Goal: Task Accomplishment & Management: Use online tool/utility

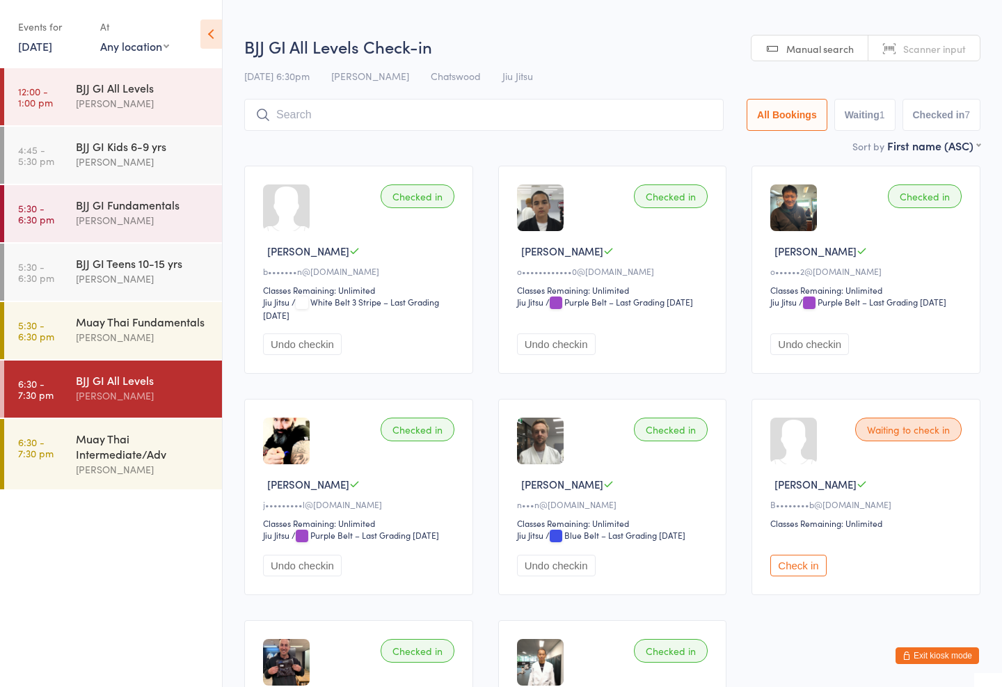
click at [330, 106] on input "search" at bounding box center [483, 115] width 479 height 32
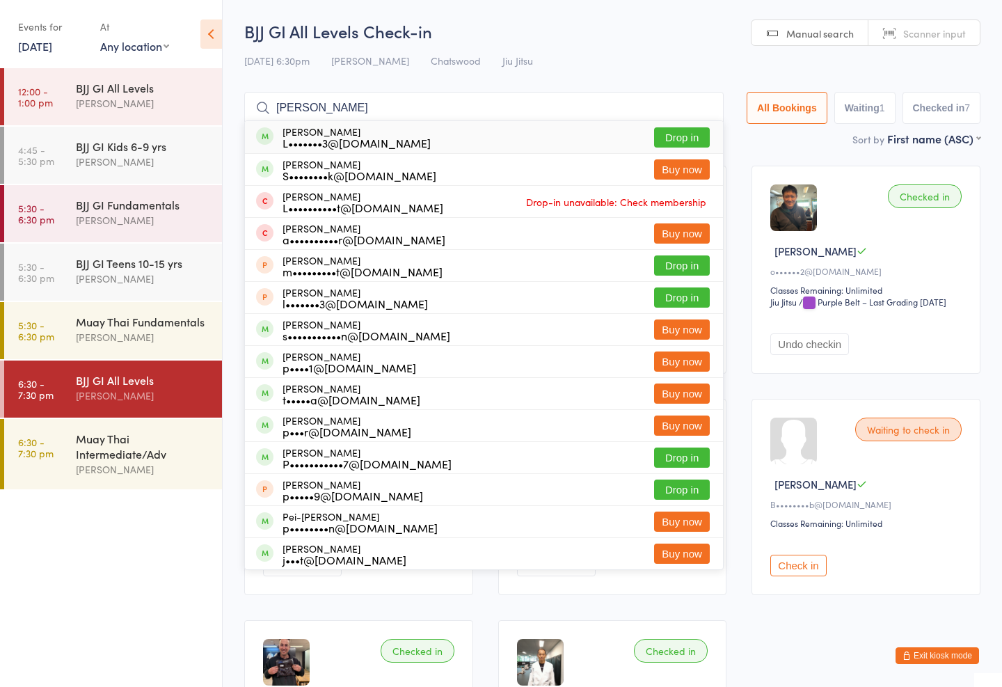
click at [663, 117] on input "[PERSON_NAME]" at bounding box center [483, 108] width 479 height 32
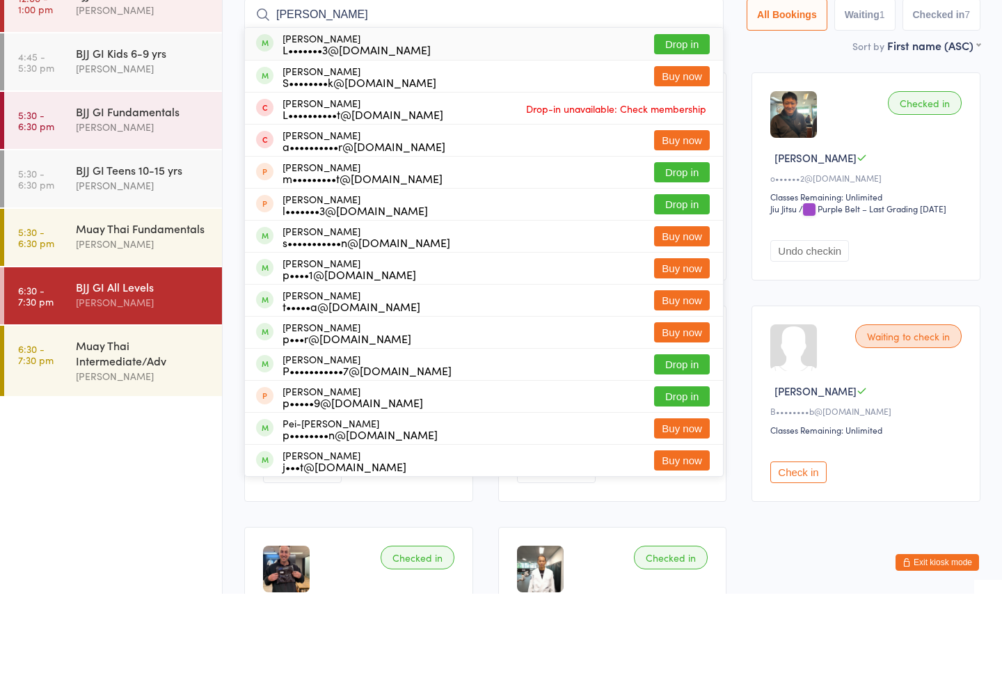
type input "[PERSON_NAME]"
click at [670, 127] on button "Drop in" at bounding box center [682, 137] width 56 height 20
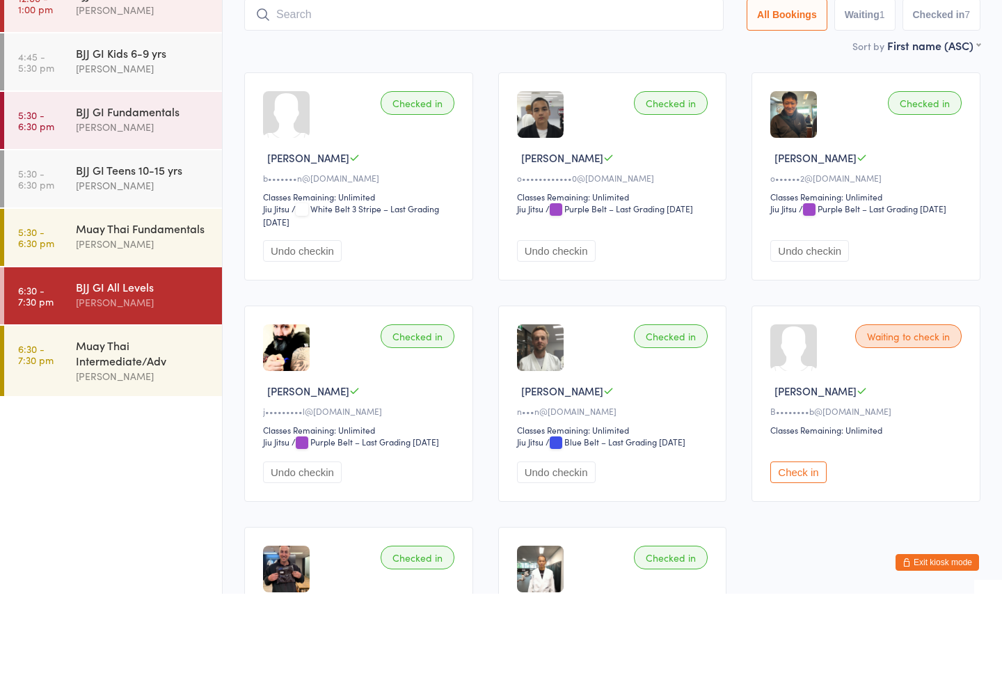
scroll to position [93, 0]
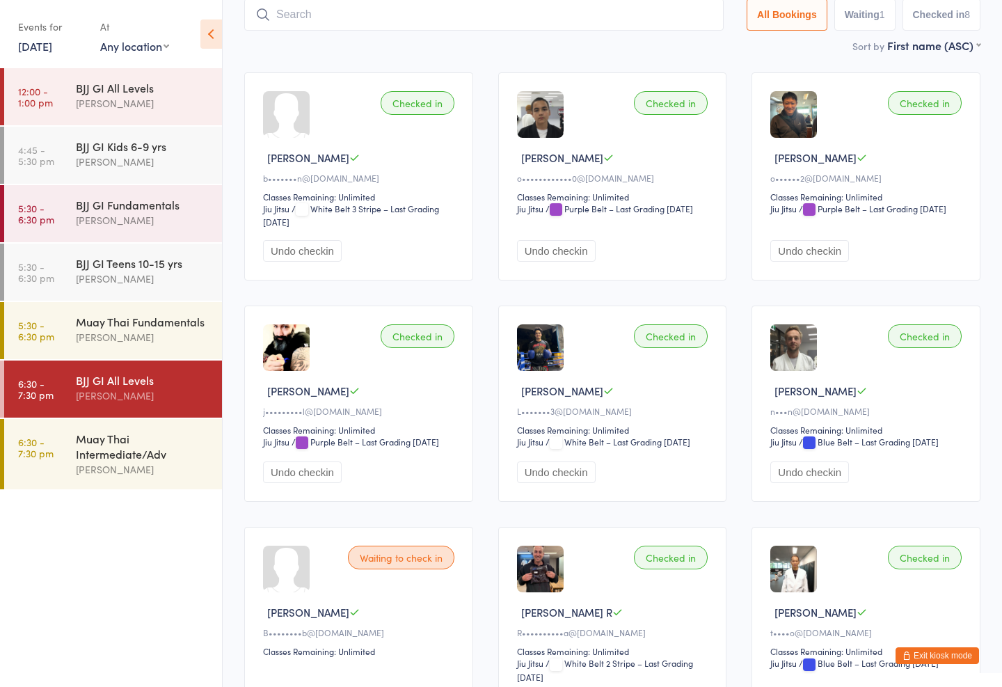
click at [145, 471] on div "[PERSON_NAME]" at bounding box center [143, 469] width 134 height 16
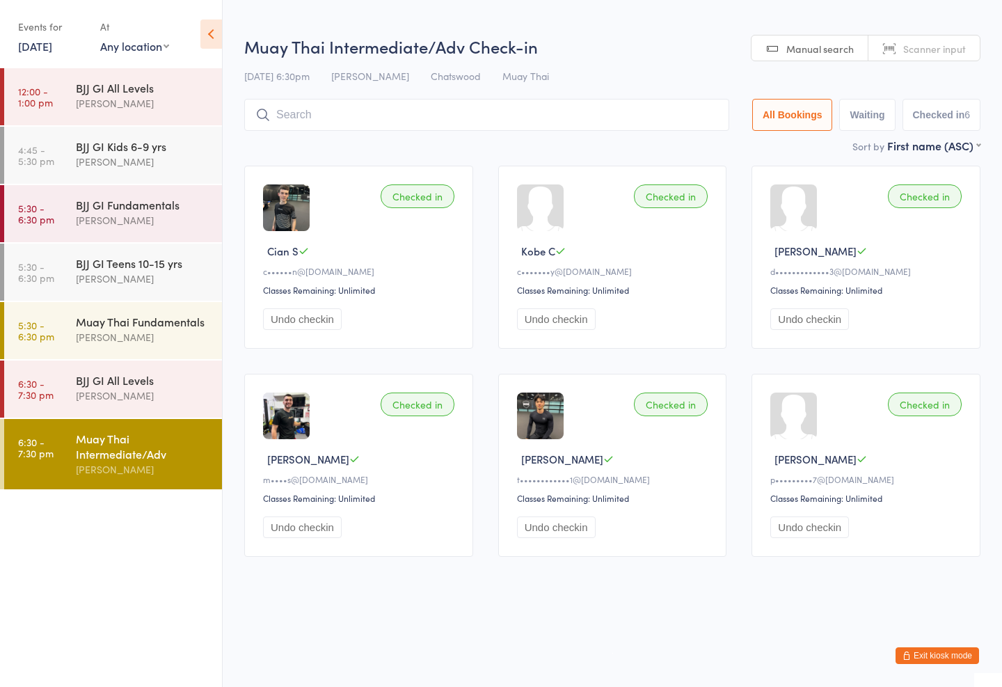
click at [450, 110] on input "search" at bounding box center [486, 115] width 485 height 32
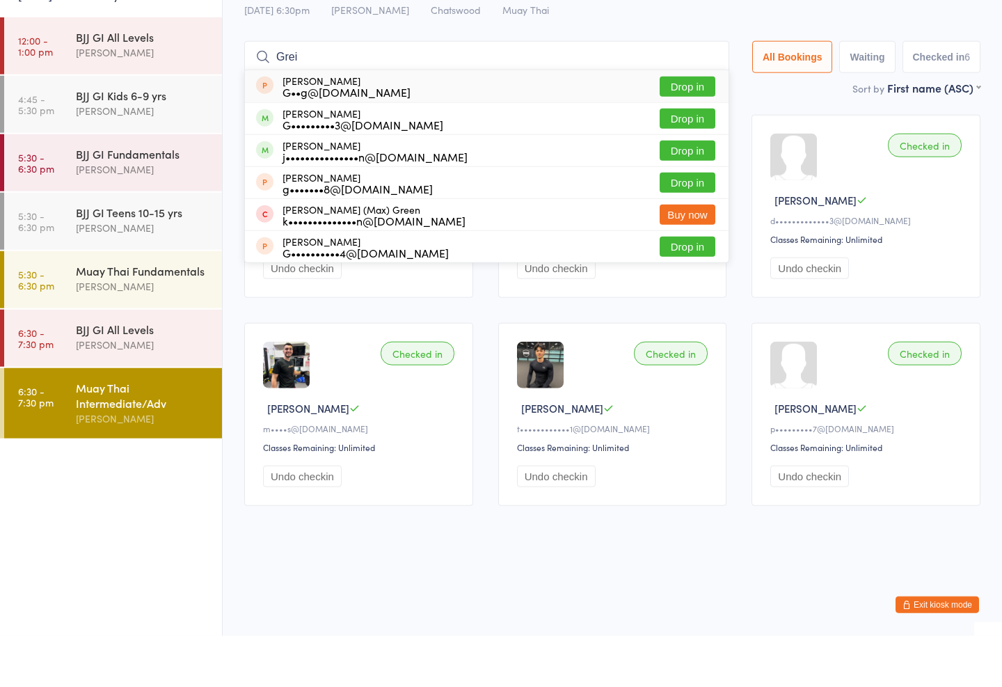
type input "Grei"
click at [378, 137] on div "G••g@[DOMAIN_NAME]" at bounding box center [346, 142] width 128 height 11
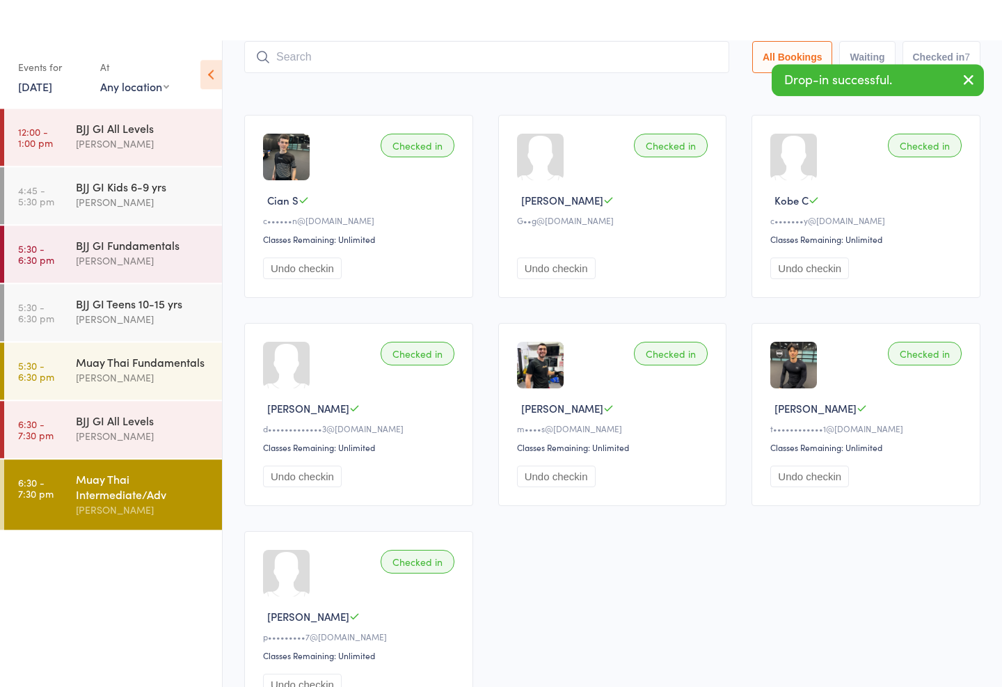
scroll to position [92, 0]
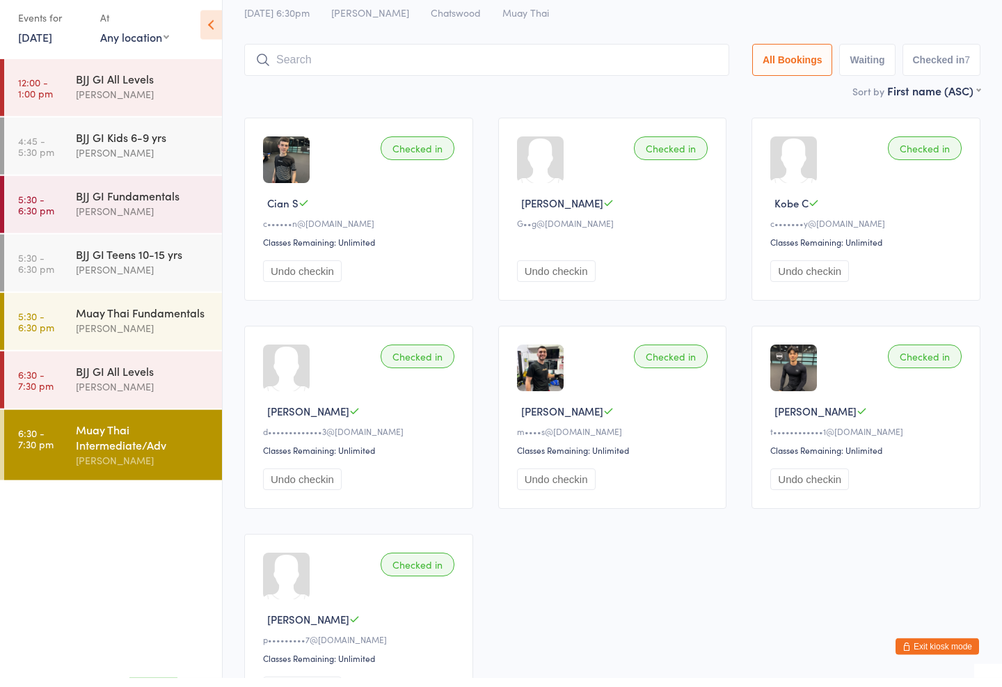
click at [563, 275] on button "Undo checkin" at bounding box center [556, 280] width 79 height 22
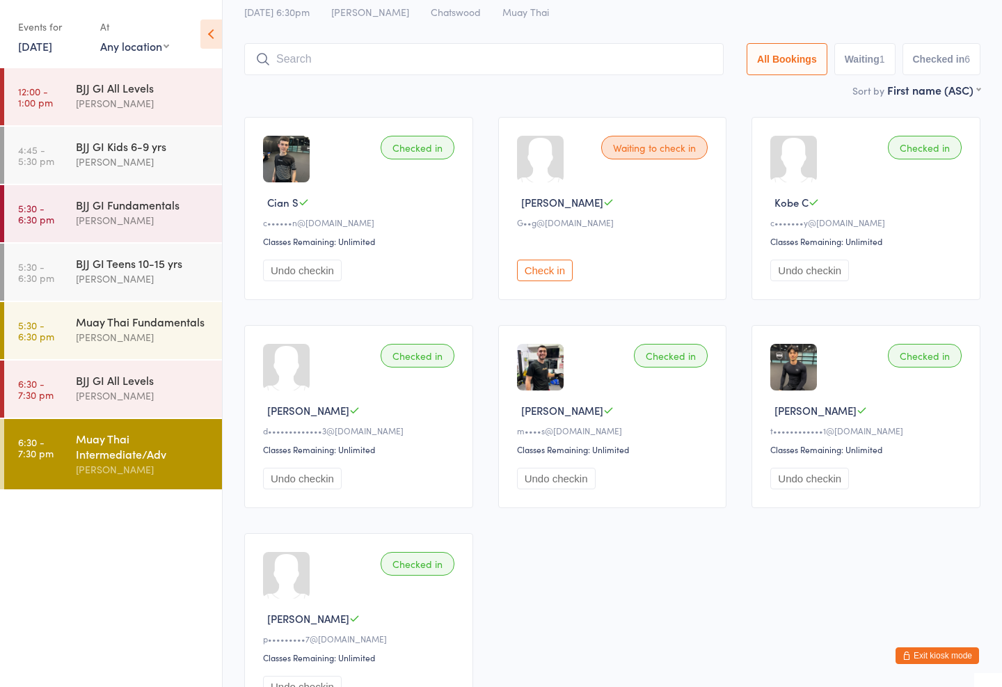
click at [449, 65] on input "search" at bounding box center [483, 59] width 479 height 32
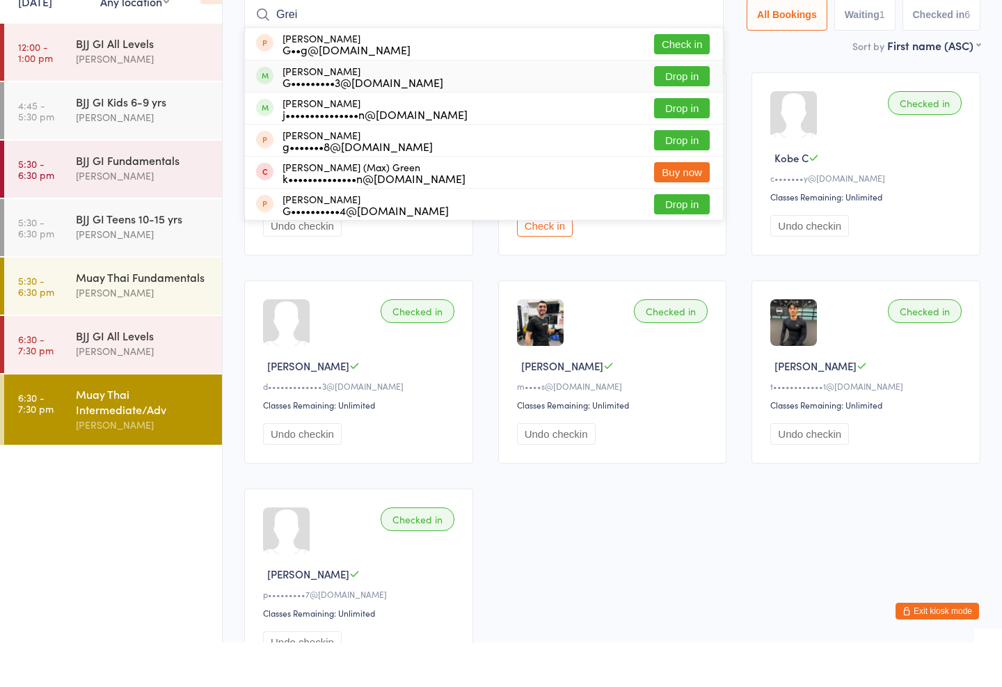
type input "Grei"
click at [361, 121] on div "G•••••••••3@[DOMAIN_NAME]" at bounding box center [362, 126] width 161 height 11
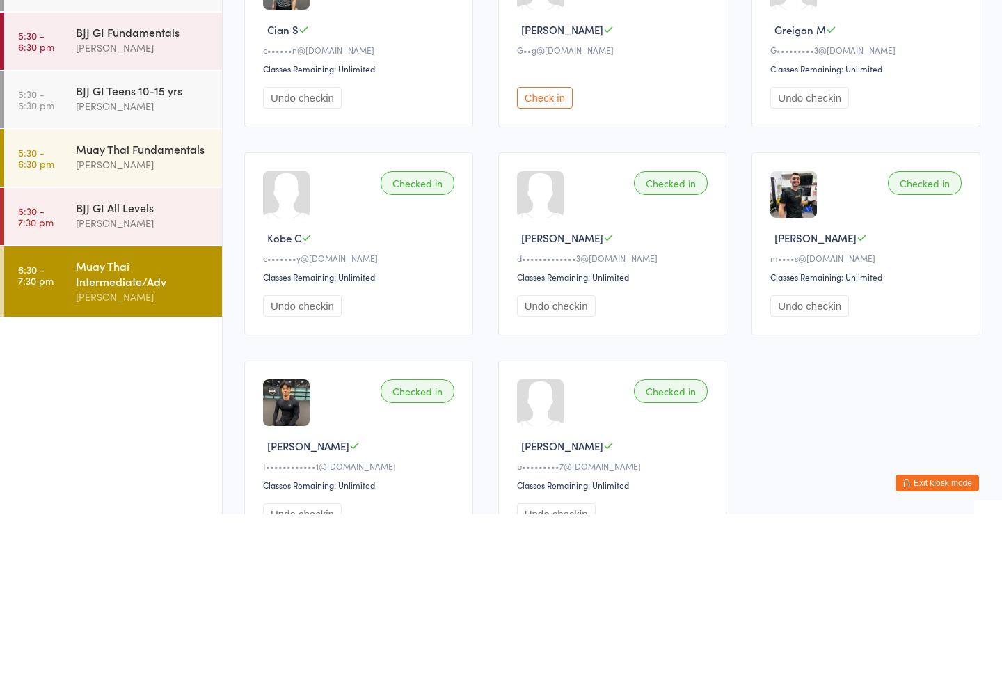
scroll to position [0, 0]
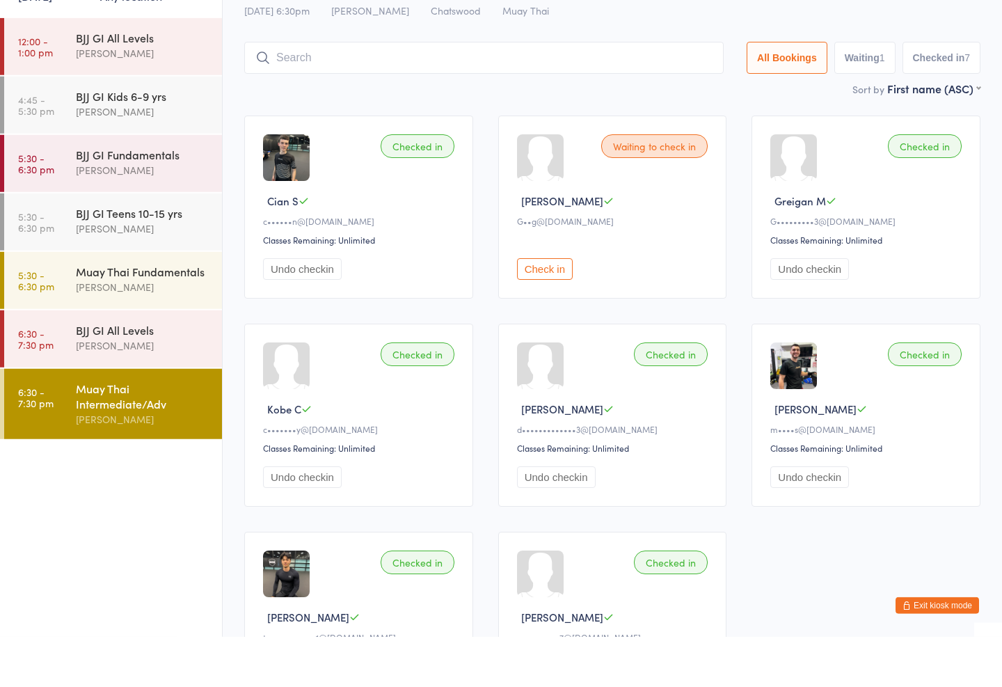
type input "e"
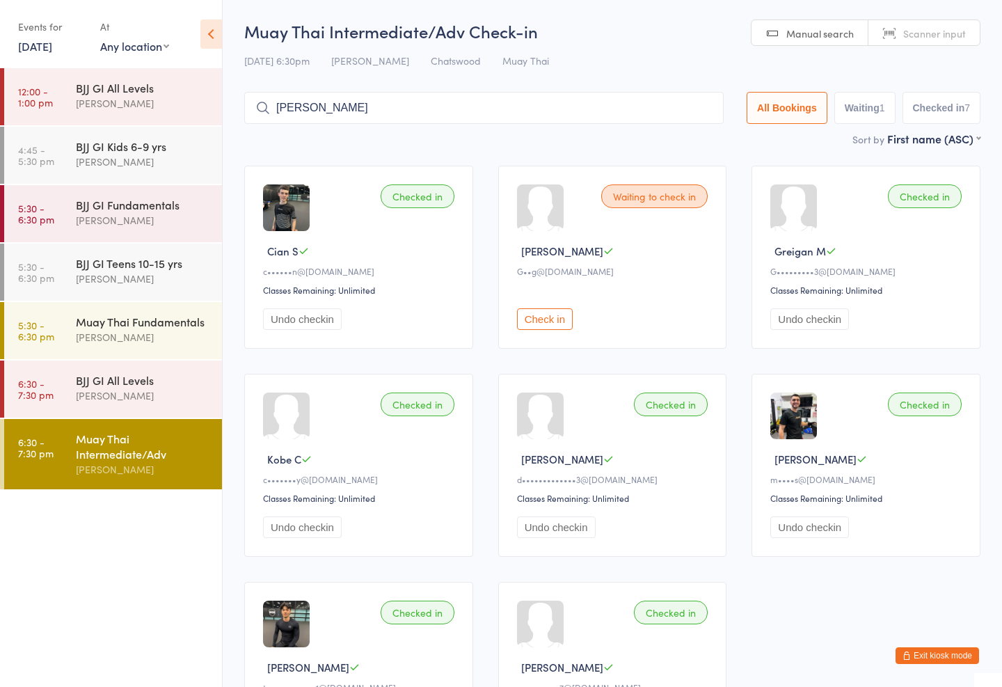
type input "[PERSON_NAME]"
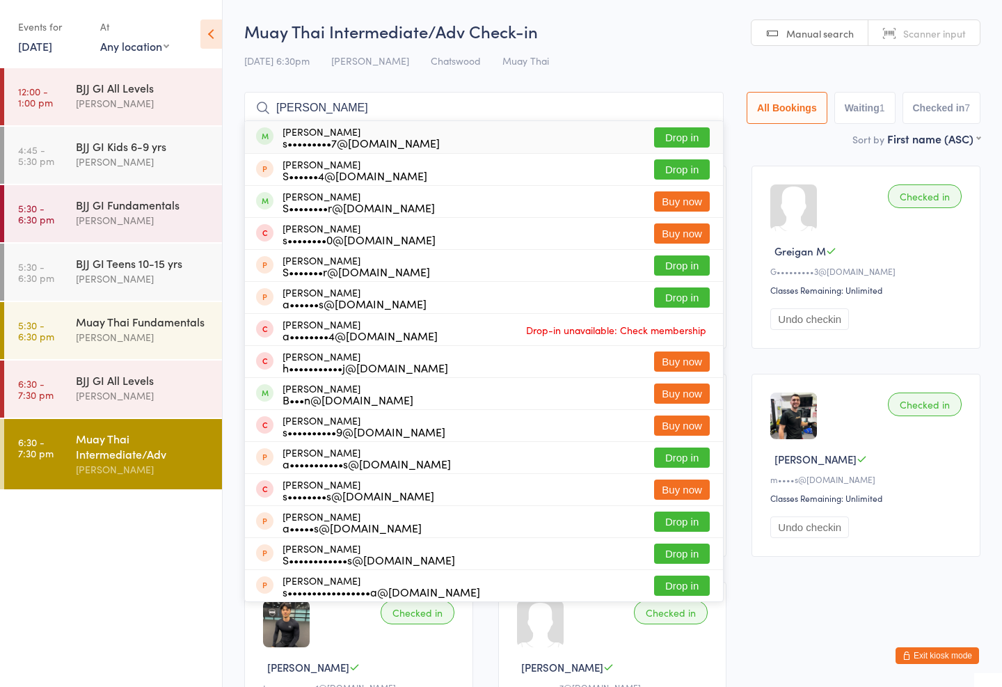
click at [672, 139] on button "Drop in" at bounding box center [682, 137] width 56 height 20
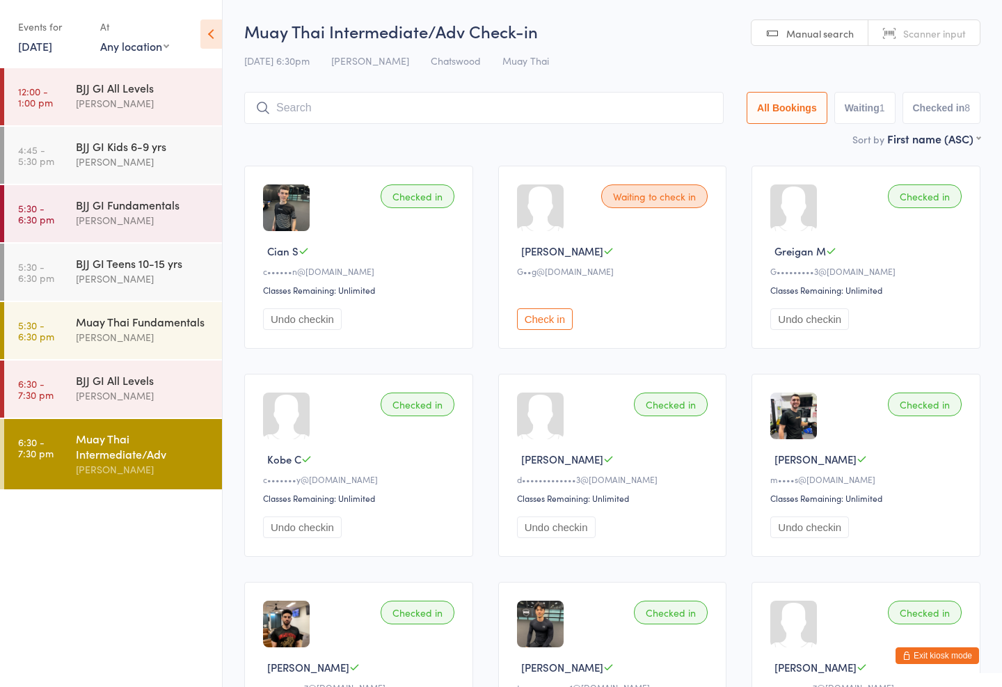
click at [344, 100] on input "search" at bounding box center [483, 108] width 479 height 32
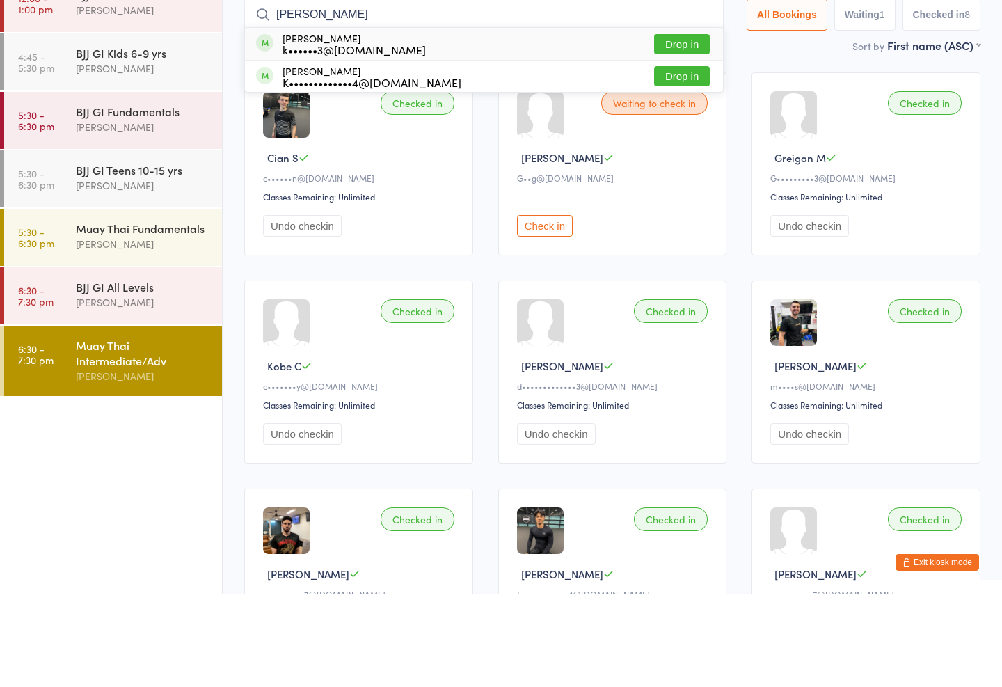
click at [680, 92] on input "[PERSON_NAME]" at bounding box center [483, 108] width 479 height 32
type input "[PERSON_NAME]"
click at [662, 127] on button "Drop in" at bounding box center [682, 137] width 56 height 20
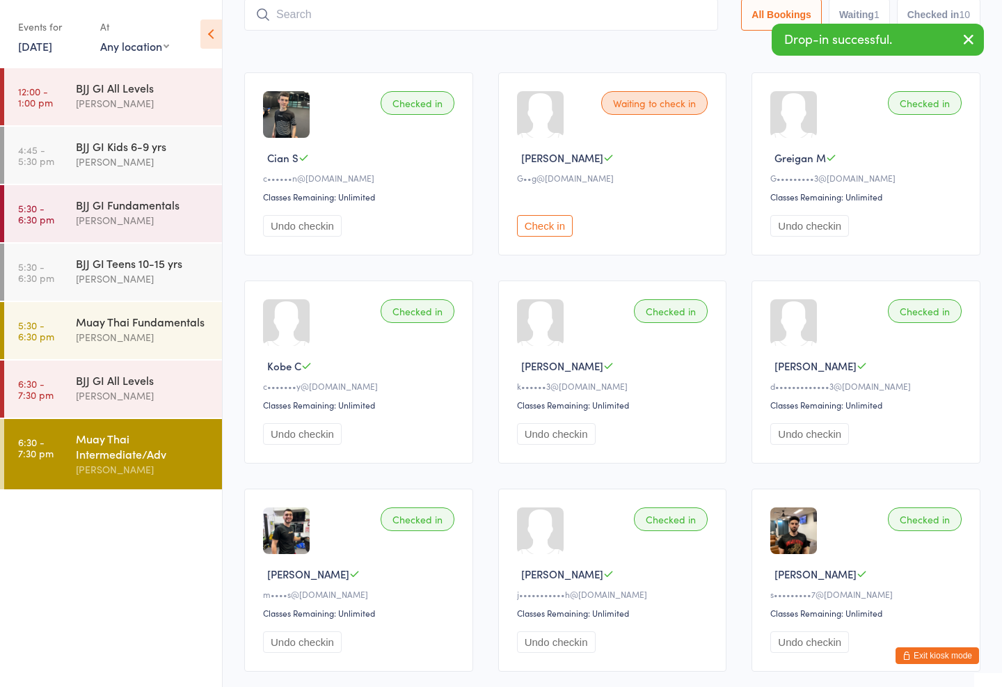
click at [597, 29] on input "search" at bounding box center [481, 15] width 474 height 32
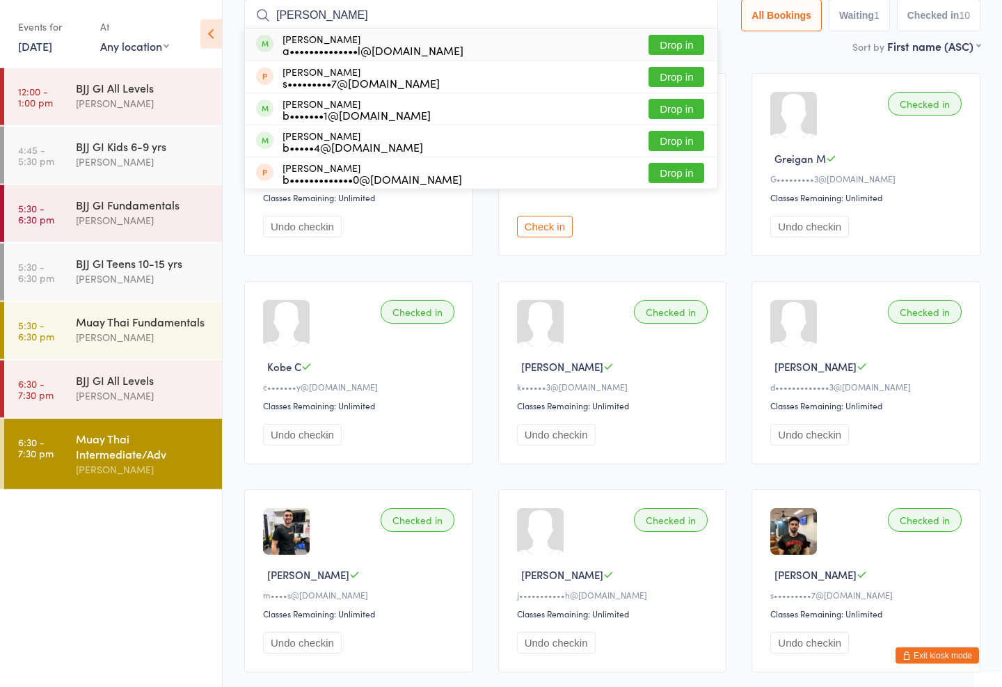
click at [458, 24] on input "[PERSON_NAME]" at bounding box center [481, 15] width 474 height 32
type input "[PERSON_NAME]"
click at [471, 43] on div "[PERSON_NAME] a••••••••••••••l@[DOMAIN_NAME] Drop in" at bounding box center [481, 45] width 472 height 32
